Goal: Task Accomplishment & Management: Complete application form

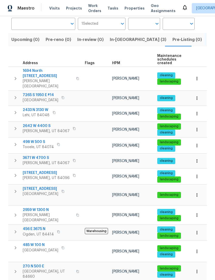
scroll to position [38, 0]
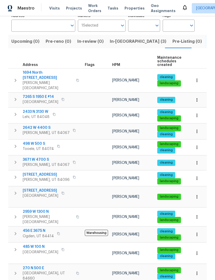
click at [118, 63] on span "HPM" at bounding box center [116, 65] width 8 height 4
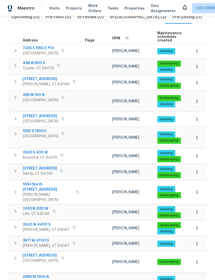
scroll to position [64, 0]
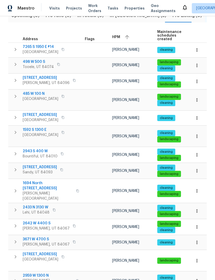
click at [39, 128] on span "1592 S 1300 E" at bounding box center [41, 129] width 36 height 5
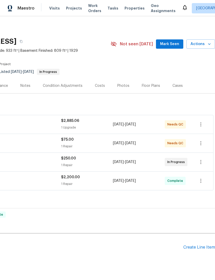
scroll to position [0, 76]
click at [194, 247] on div "Create Line Item" at bounding box center [199, 247] width 32 height 5
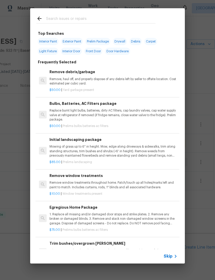
click at [173, 254] on icon at bounding box center [175, 256] width 6 height 6
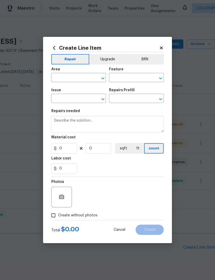
click at [68, 72] on div "Area" at bounding box center [78, 70] width 55 height 7
click at [64, 74] on input "text" at bounding box center [71, 78] width 40 height 8
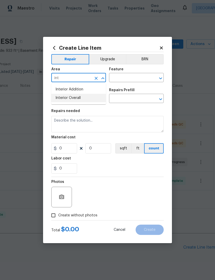
click at [74, 96] on li "Interior Overall" at bounding box center [78, 98] width 55 height 8
type input "Interior Overall"
click at [135, 77] on input "text" at bounding box center [129, 78] width 40 height 8
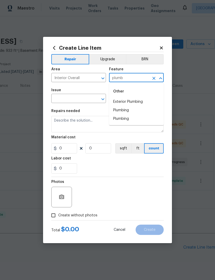
click at [126, 109] on li "Plumbing" at bounding box center [136, 110] width 55 height 8
type input "Plumbing"
click at [78, 99] on input "text" at bounding box center [71, 99] width 40 height 8
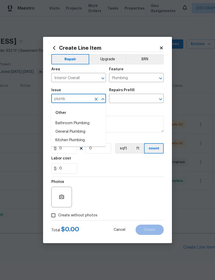
click at [75, 131] on li "General Plumbing" at bounding box center [78, 131] width 55 height 8
type input "General Plumbing"
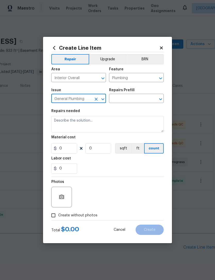
click at [133, 98] on input "text" at bounding box center [129, 99] width 40 height 8
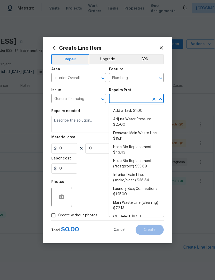
click at [97, 96] on button "Clear" at bounding box center [95, 99] width 7 height 7
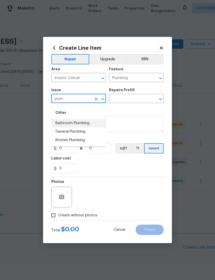
click at [82, 122] on li "Bathroom Plumbing" at bounding box center [78, 123] width 55 height 8
type input "Bathroom Plumbing"
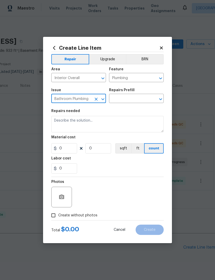
click at [137, 99] on input "text" at bounding box center [129, 99] width 40 height 8
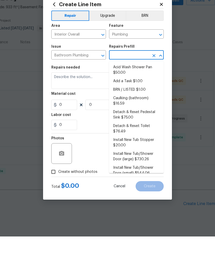
scroll to position [0, 0]
click at [135, 120] on li "Add a Task $1.00" at bounding box center [136, 124] width 55 height 8
type input "Add a Task $1.00"
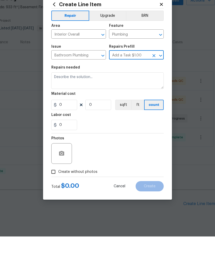
type textarea "HPM to detail"
type input "1"
type input "Add a Task $1.00"
type input "1"
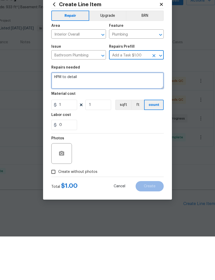
click at [80, 116] on textarea "HPM to detail" at bounding box center [107, 124] width 112 height 16
click at [66, 116] on textarea "HPM to detail" at bounding box center [107, 124] width 112 height 16
click at [68, 116] on textarea "HPM to detail" at bounding box center [107, 124] width 112 height 16
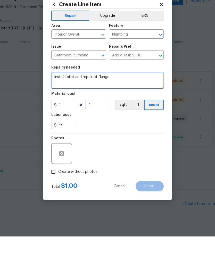
click at [96, 116] on textarea "Install toilet and repair of flange" at bounding box center [107, 124] width 112 height 16
type textarea "Install toilet and replace flange"
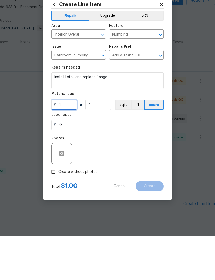
click at [65, 143] on input "1" at bounding box center [64, 148] width 26 height 10
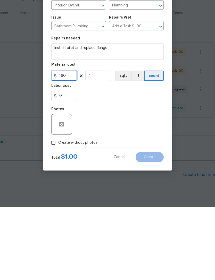
type input "160"
click at [99, 177] on div "Photos" at bounding box center [107, 193] width 112 height 33
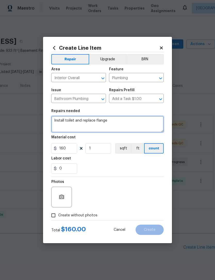
click at [113, 120] on textarea "Install toilet and replace flange" at bounding box center [107, 124] width 112 height 16
type textarea "Install toilet and replace flange and new wax ring"
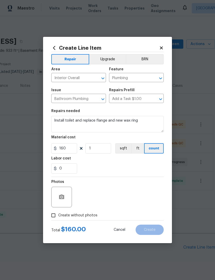
click at [145, 173] on div "0" at bounding box center [107, 168] width 112 height 10
click at [62, 196] on icon "button" at bounding box center [61, 196] width 5 height 5
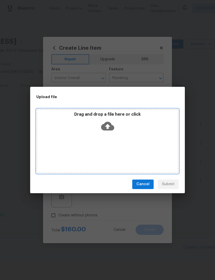
click at [108, 125] on icon at bounding box center [107, 125] width 13 height 13
click at [109, 123] on icon at bounding box center [107, 126] width 13 height 9
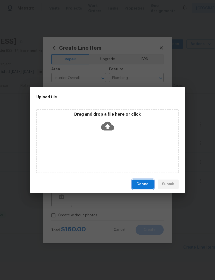
click at [144, 184] on span "Cancel" at bounding box center [142, 184] width 13 height 6
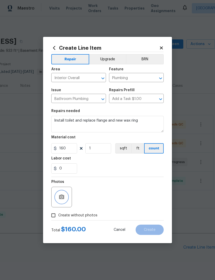
click at [66, 194] on button "button" at bounding box center [61, 197] width 12 height 12
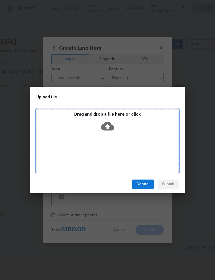
click at [111, 123] on icon at bounding box center [107, 126] width 13 height 9
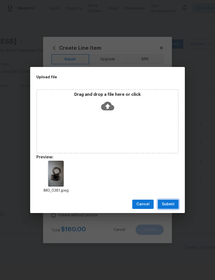
click at [170, 201] on span "Submit" at bounding box center [168, 204] width 13 height 6
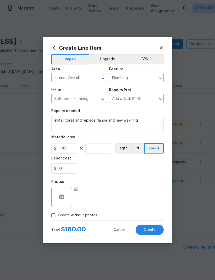
click at [148, 230] on span "Create" at bounding box center [150, 230] width 12 height 4
type input "0"
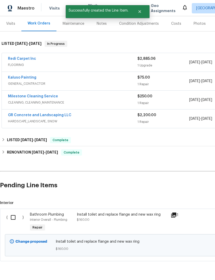
scroll to position [62, 0]
click at [13, 212] on input "checkbox" at bounding box center [15, 217] width 15 height 11
checkbox input "true"
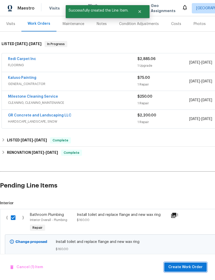
click at [188, 265] on span "Create Work Order" at bounding box center [185, 267] width 34 height 6
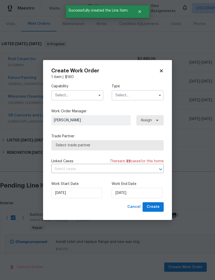
click at [71, 99] on input "text" at bounding box center [77, 95] width 52 height 10
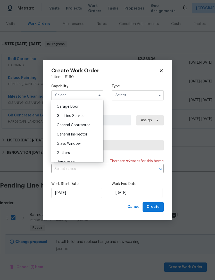
scroll to position [227, 0]
click at [84, 135] on span "General Inspector" at bounding box center [72, 135] width 31 height 4
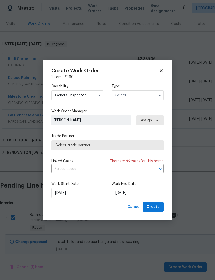
click at [94, 96] on input "General Inspector" at bounding box center [77, 95] width 52 height 10
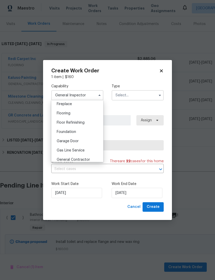
scroll to position [208, 0]
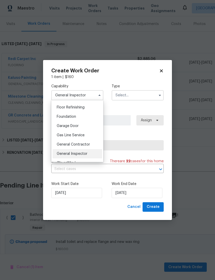
click at [83, 146] on div "General Contractor" at bounding box center [77, 144] width 49 height 9
type input "General Contractor"
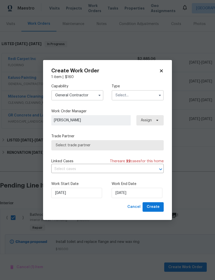
click at [133, 97] on input "text" at bounding box center [137, 95] width 52 height 10
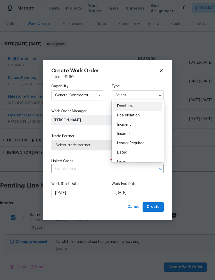
click at [125, 151] on span "Listed" at bounding box center [122, 153] width 10 height 4
type input "Listed"
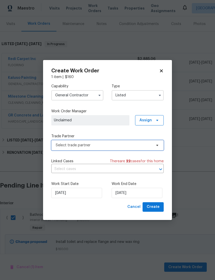
click at [89, 145] on span "Select trade partner" at bounding box center [104, 145] width 96 height 5
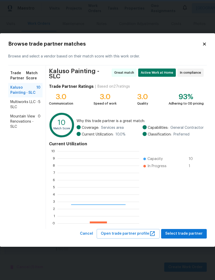
scroll to position [72, 82]
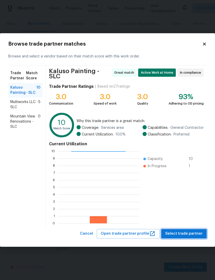
click at [183, 231] on span "Select trade partner" at bounding box center [183, 233] width 37 height 6
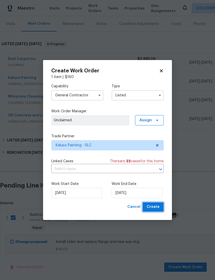
click at [156, 208] on span "Create" at bounding box center [152, 207] width 13 height 6
checkbox input "false"
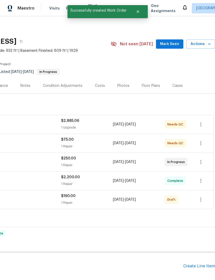
scroll to position [0, 76]
click at [199, 196] on icon "button" at bounding box center [200, 199] width 6 height 6
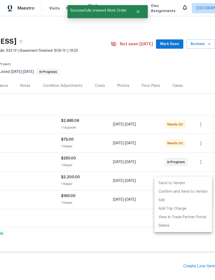
click at [188, 182] on li "Send to Vendor" at bounding box center [182, 183] width 57 height 8
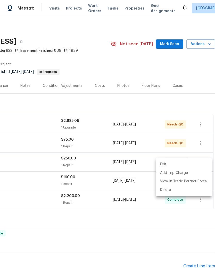
click at [93, 124] on div at bounding box center [107, 140] width 215 height 280
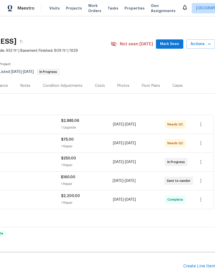
click at [88, 144] on div "1 Repair" at bounding box center [87, 146] width 52 height 5
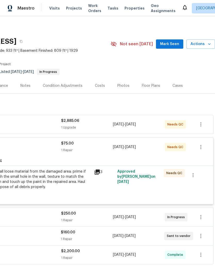
click at [66, 169] on div "Prep/scrape all loose material from the damaged area; prime if needed. Patch th…" at bounding box center [34, 179] width 113 height 21
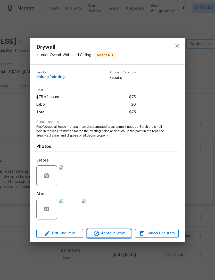
click at [110, 232] on span "Approve Work" at bounding box center [109, 233] width 40 height 6
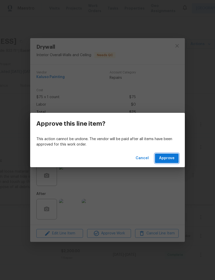
click at [165, 162] on button "Approve" at bounding box center [167, 158] width 24 height 10
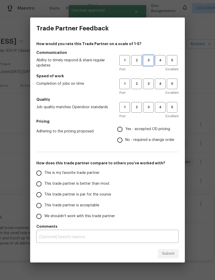
click at [143, 61] on button "3" at bounding box center [148, 60] width 11 height 11
click at [147, 83] on span "3" at bounding box center [148, 84] width 10 height 6
click at [148, 107] on span "3" at bounding box center [148, 107] width 10 height 6
click at [123, 130] on input "Yes - accepted OD pricing" at bounding box center [119, 129] width 11 height 11
radio input "true"
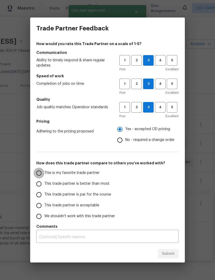
click at [42, 172] on input "This is my favorite trade partner" at bounding box center [38, 173] width 11 height 11
click at [168, 251] on span "Submit" at bounding box center [168, 253] width 13 height 6
radio input "true"
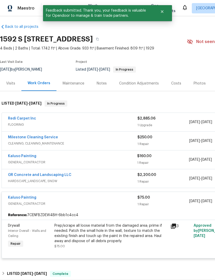
scroll to position [2, 0]
click at [110, 122] on span "FLOORING" at bounding box center [72, 124] width 129 height 5
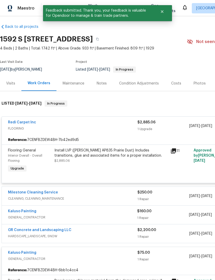
click at [118, 126] on span "FLOORING" at bounding box center [72, 128] width 129 height 5
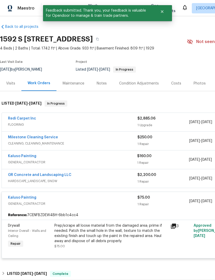
click at [123, 122] on span "FLOORING" at bounding box center [72, 124] width 129 height 5
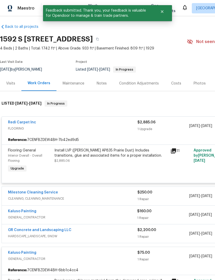
click at [120, 148] on div "Install LVP (Knighton AP835 Prairie Dust) Includes transitions, glue and associ…" at bounding box center [110, 153] width 113 height 10
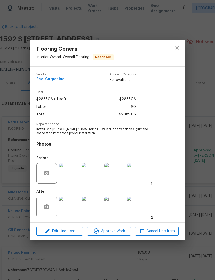
click at [70, 211] on img at bounding box center [69, 206] width 21 height 21
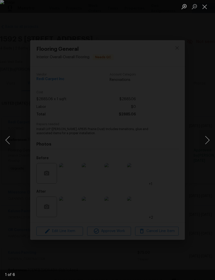
click at [118, 153] on img "Lightbox" at bounding box center [107, 140] width 215 height 280
click at [206, 140] on button "Next image" at bounding box center [206, 140] width 15 height 21
click at [208, 136] on button "Next image" at bounding box center [206, 140] width 15 height 21
click at [208, 138] on button "Next image" at bounding box center [206, 140] width 15 height 21
click at [208, 140] on button "Next image" at bounding box center [206, 140] width 15 height 21
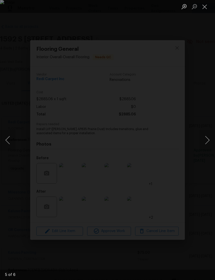
click at [207, 139] on button "Next image" at bounding box center [206, 140] width 15 height 21
click at [206, 140] on button "Next image" at bounding box center [206, 140] width 15 height 21
click at [206, 138] on button "Next image" at bounding box center [206, 140] width 15 height 21
click at [207, 137] on button "Next image" at bounding box center [206, 140] width 15 height 21
click at [206, 137] on button "Next image" at bounding box center [206, 140] width 15 height 21
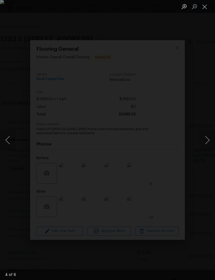
click at [205, 138] on button "Next image" at bounding box center [206, 140] width 15 height 21
click at [204, 7] on button "Close lightbox" at bounding box center [204, 6] width 10 height 9
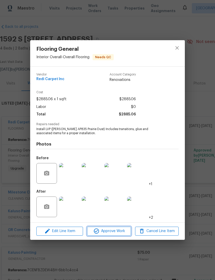
click at [116, 229] on span "Approve Work" at bounding box center [109, 231] width 40 height 6
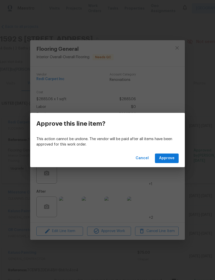
click at [172, 158] on span "Approve" at bounding box center [166, 158] width 15 height 6
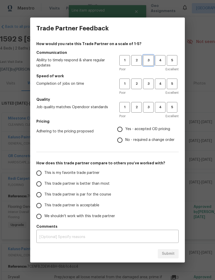
click at [149, 60] on span "3" at bounding box center [148, 60] width 10 height 6
click at [153, 85] on button "3" at bounding box center [148, 84] width 11 height 11
click at [152, 111] on button "3" at bounding box center [148, 107] width 11 height 11
click at [125, 129] on input "Yes - accepted OD pricing" at bounding box center [119, 129] width 11 height 11
radio input "true"
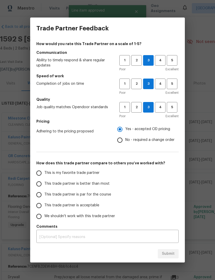
click at [39, 173] on input "This is my favorite trade partner" at bounding box center [38, 173] width 11 height 11
click at [172, 255] on span "Submit" at bounding box center [168, 253] width 13 height 6
radio input "true"
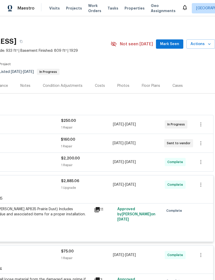
scroll to position [0, 76]
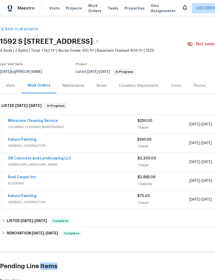
scroll to position [16, 0]
